Goal: Task Accomplishment & Management: Manage account settings

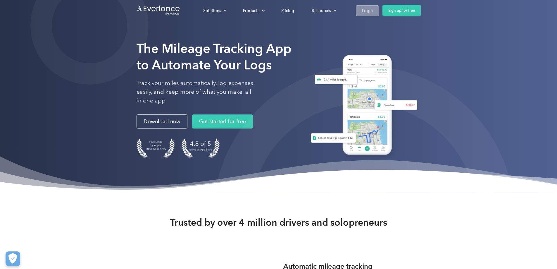
click at [379, 15] on link "Login" at bounding box center [367, 10] width 23 height 11
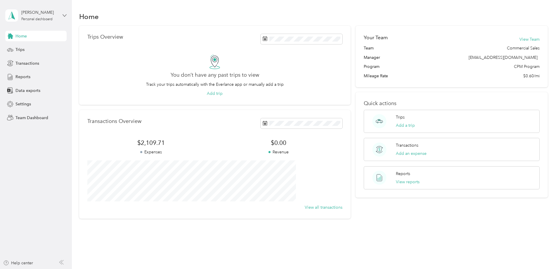
click at [63, 16] on icon at bounding box center [65, 15] width 4 height 4
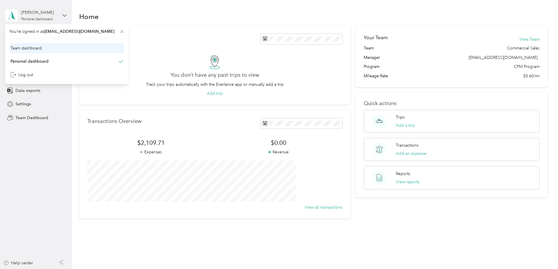
click at [53, 49] on div "Team dashboard" at bounding box center [66, 48] width 115 height 10
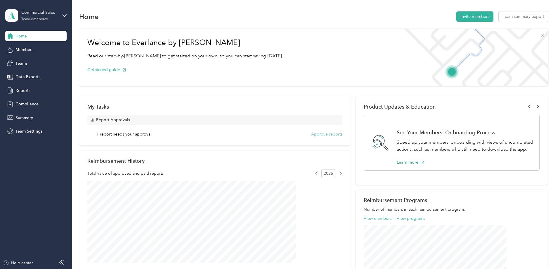
click at [322, 133] on button "Approve reports" at bounding box center [326, 134] width 31 height 6
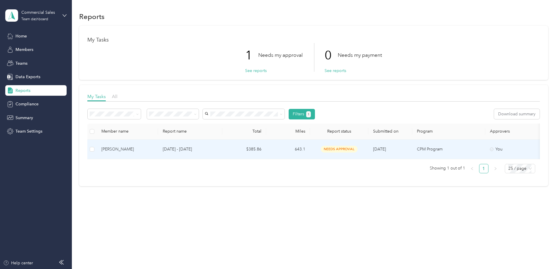
click at [266, 149] on td "$385.86" at bounding box center [244, 149] width 44 height 20
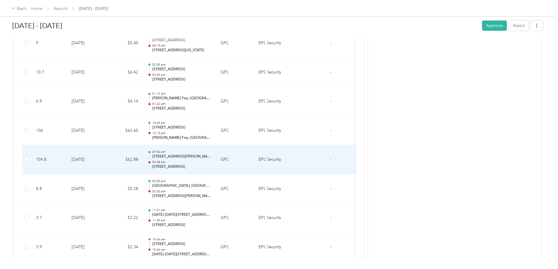
scroll to position [1052, 0]
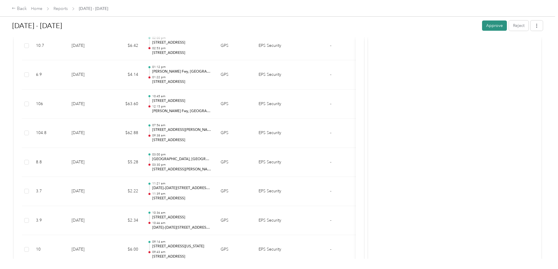
click at [482, 23] on button "Approve" at bounding box center [494, 25] width 25 height 10
